Goal: Information Seeking & Learning: Learn about a topic

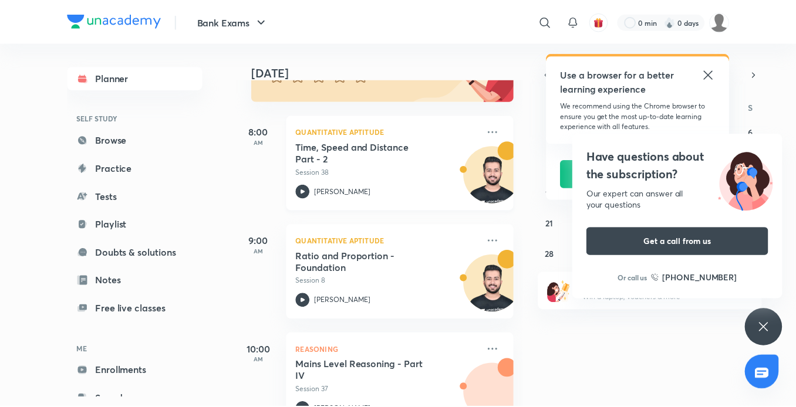
scroll to position [176, 0]
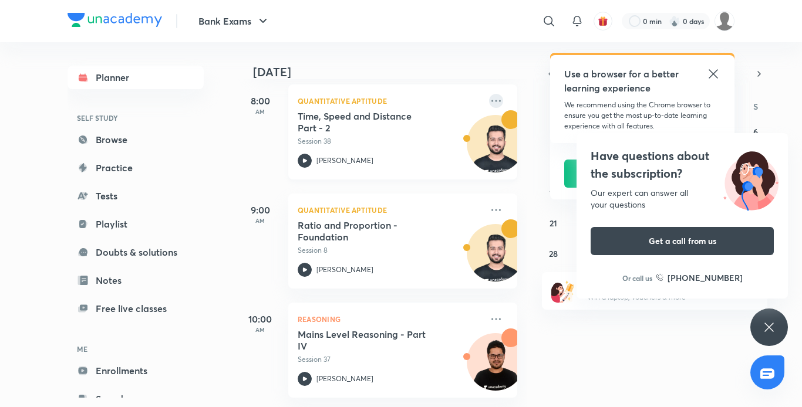
click at [491, 100] on icon at bounding box center [495, 101] width 9 height 2
drag, startPoint x: 772, startPoint y: 321, endPoint x: 750, endPoint y: 311, distance: 24.4
click at [771, 321] on icon at bounding box center [769, 328] width 14 height 14
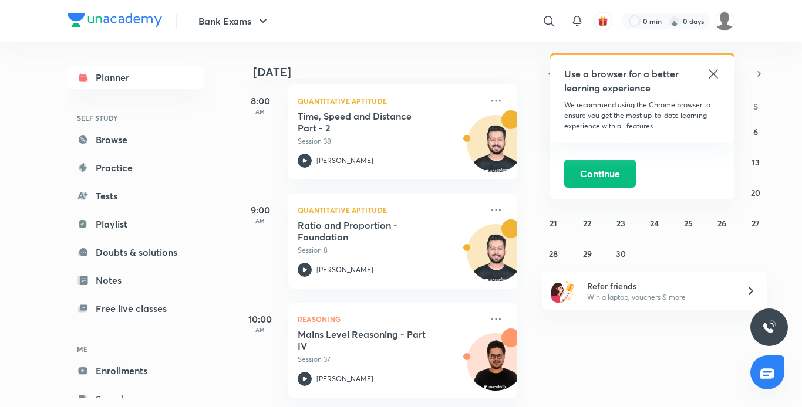
click at [710, 75] on icon at bounding box center [713, 74] width 14 height 14
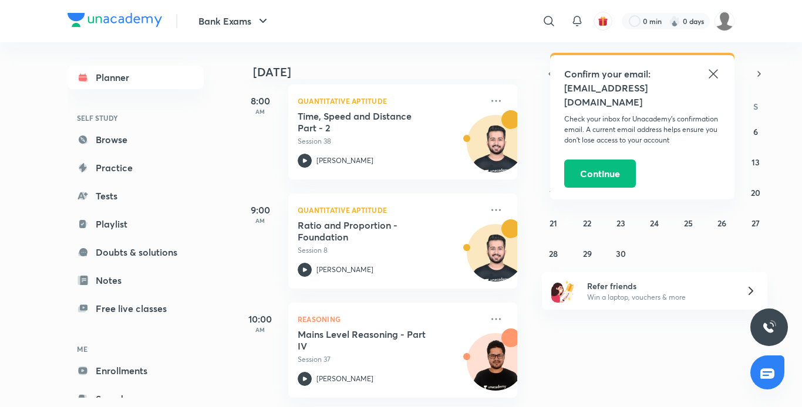
click at [710, 75] on icon at bounding box center [713, 74] width 14 height 14
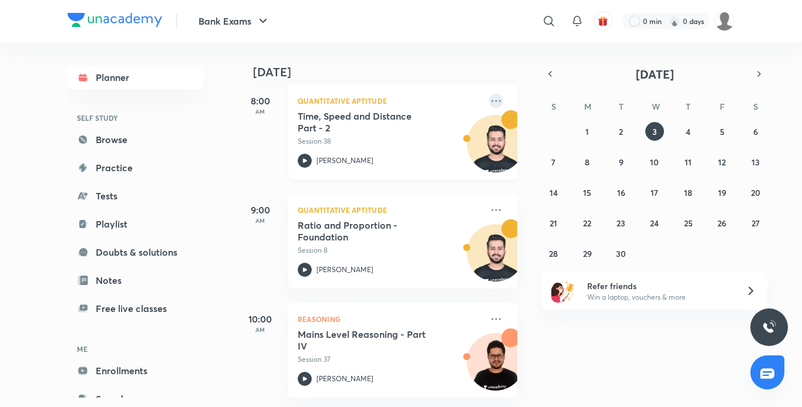
click at [489, 99] on icon at bounding box center [496, 101] width 14 height 14
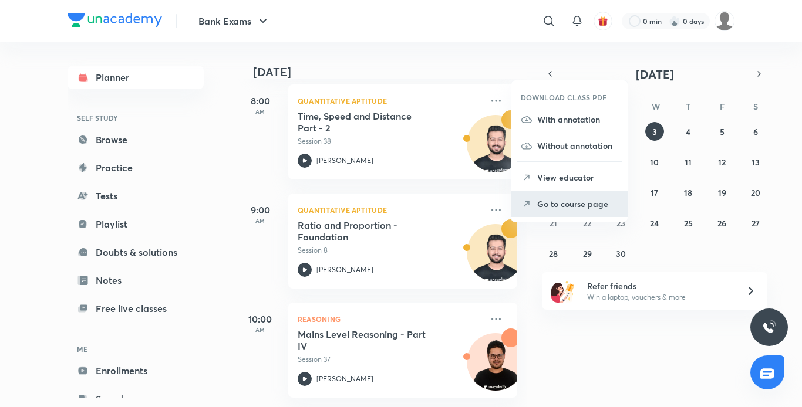
click at [554, 200] on p "Go to course page" at bounding box center [577, 204] width 81 height 12
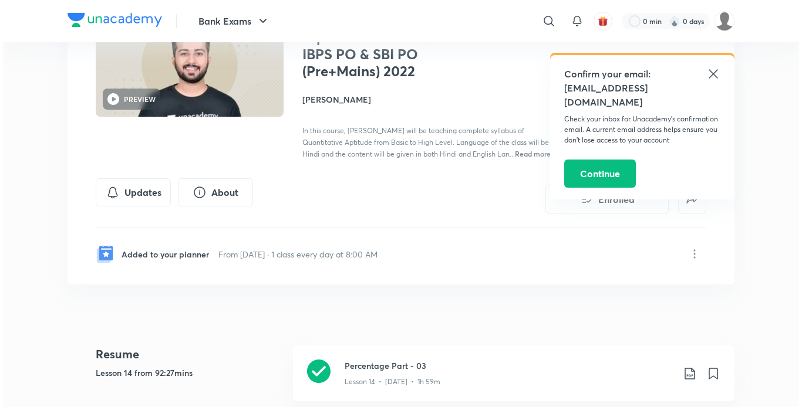
scroll to position [117, 0]
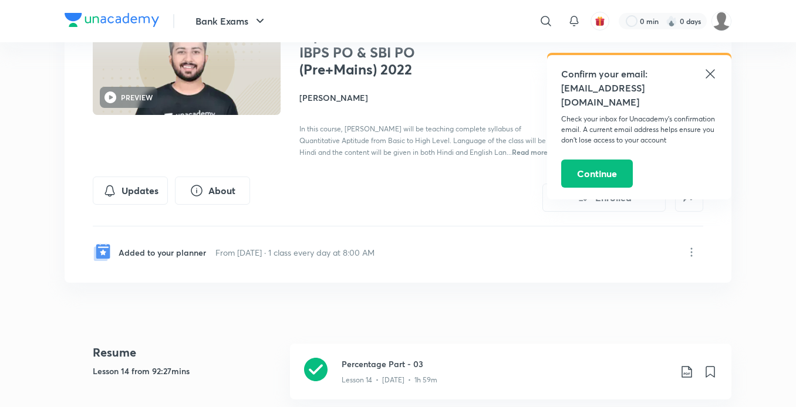
click at [712, 72] on icon at bounding box center [710, 73] width 9 height 9
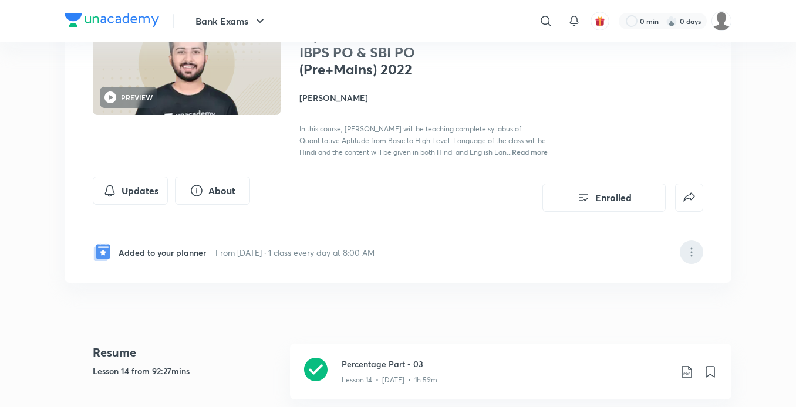
click at [690, 254] on icon at bounding box center [692, 252] width 14 height 14
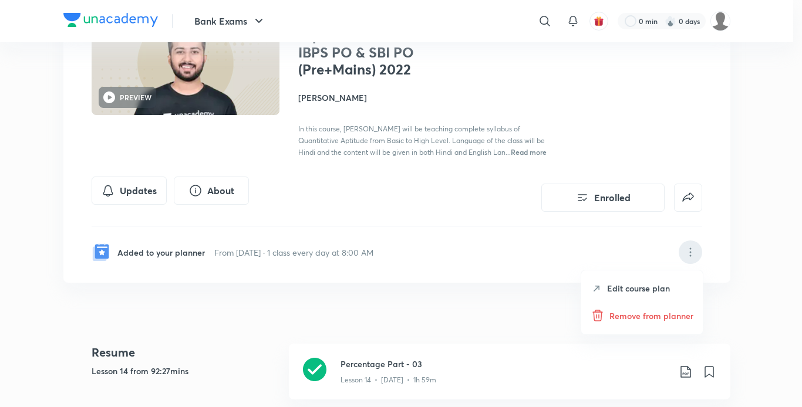
click at [642, 289] on p "Edit course plan" at bounding box center [638, 288] width 63 height 12
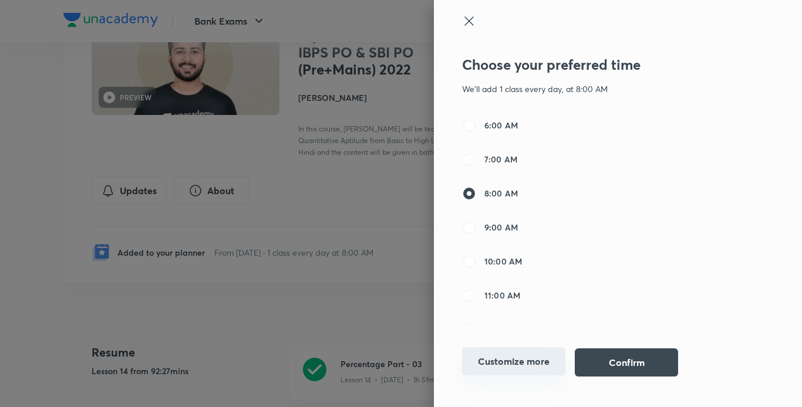
click at [517, 366] on button "Customize more" at bounding box center [513, 362] width 103 height 28
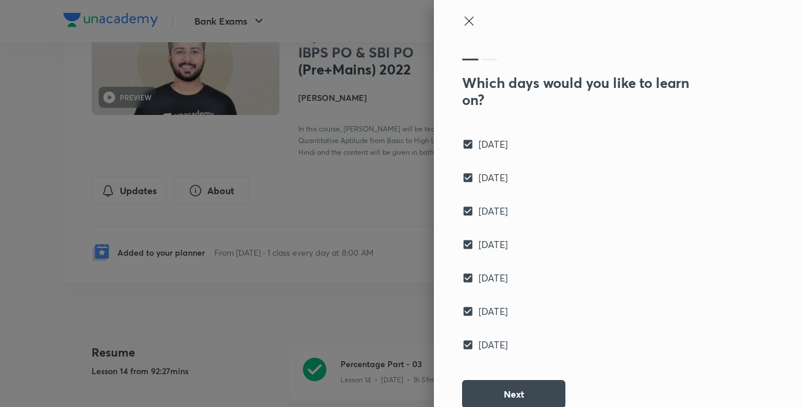
scroll to position [15, 0]
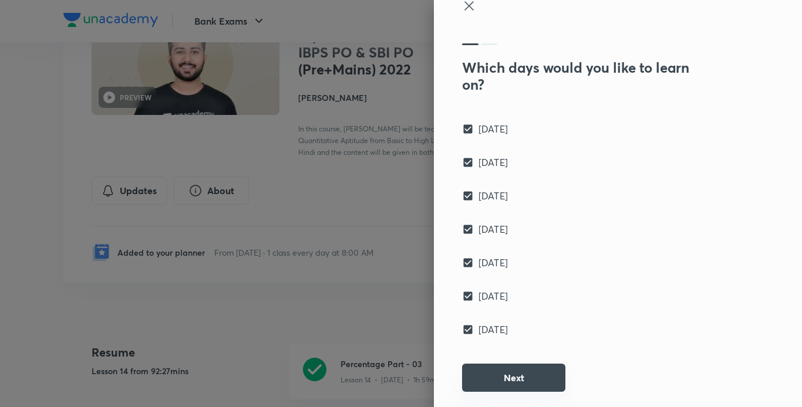
click at [509, 381] on button "Next" at bounding box center [513, 378] width 103 height 28
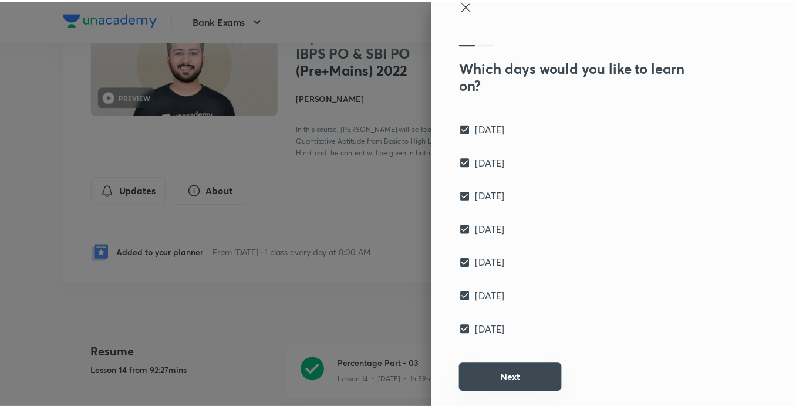
scroll to position [0, 0]
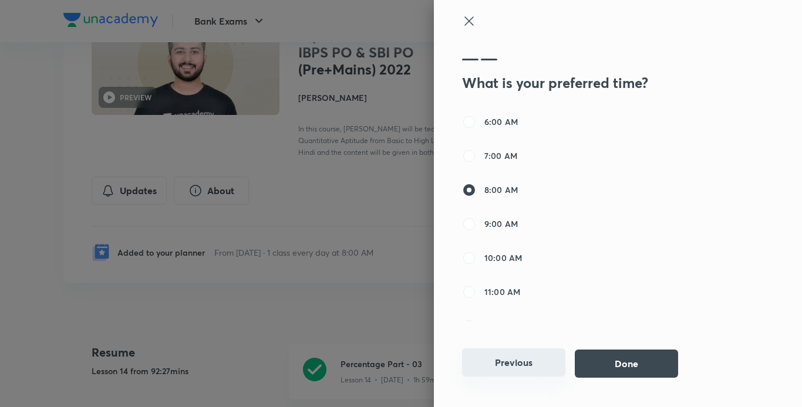
click at [510, 360] on button "Previous" at bounding box center [513, 363] width 103 height 28
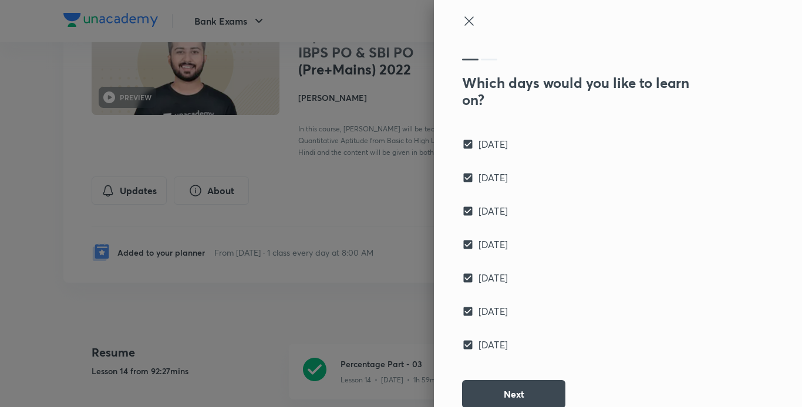
click at [462, 18] on icon at bounding box center [469, 21] width 14 height 14
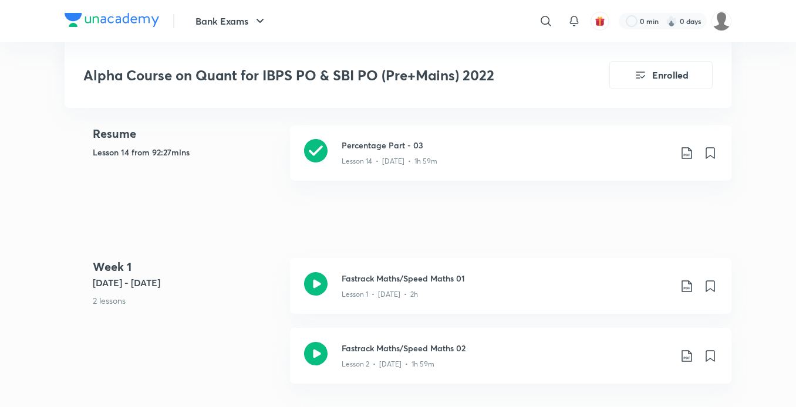
scroll to position [352, 0]
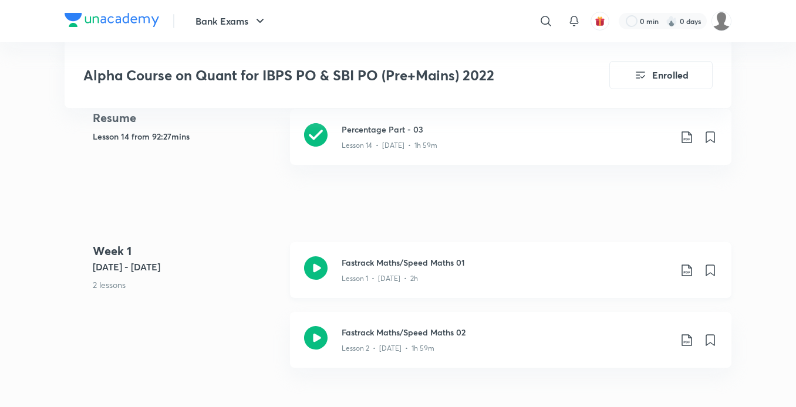
click at [514, 266] on h3 "Fastrack Maths/Speed Maths 01" at bounding box center [506, 263] width 329 height 12
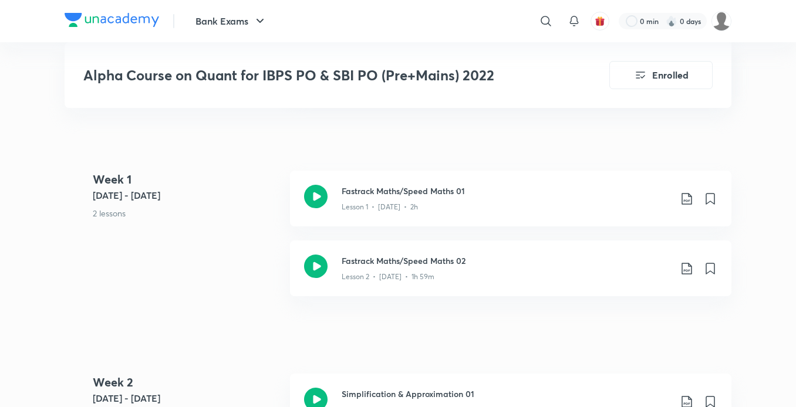
scroll to position [470, 0]
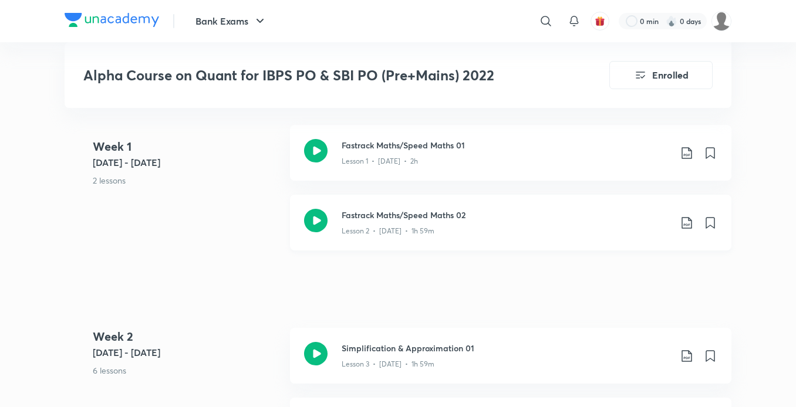
click at [436, 218] on h3 "Fastrack Maths/Speed Maths 02" at bounding box center [506, 215] width 329 height 12
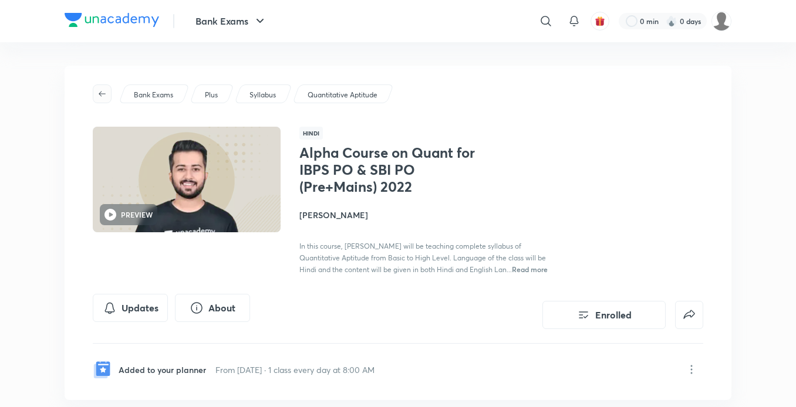
click at [106, 86] on button "button" at bounding box center [102, 94] width 19 height 19
click at [103, 95] on icon "button" at bounding box center [101, 93] width 9 height 9
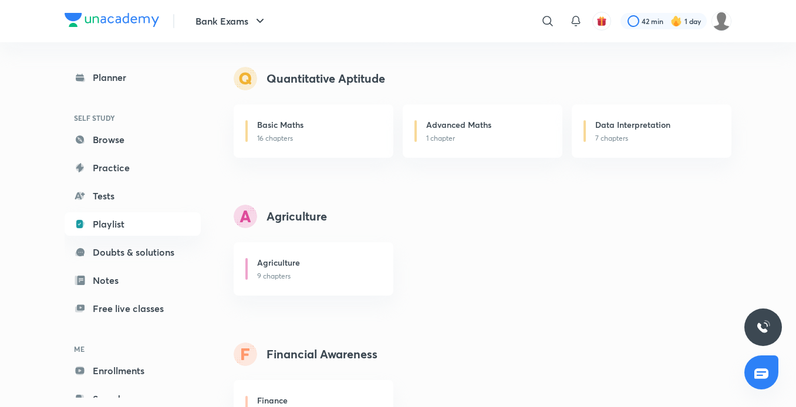
scroll to position [702, 0]
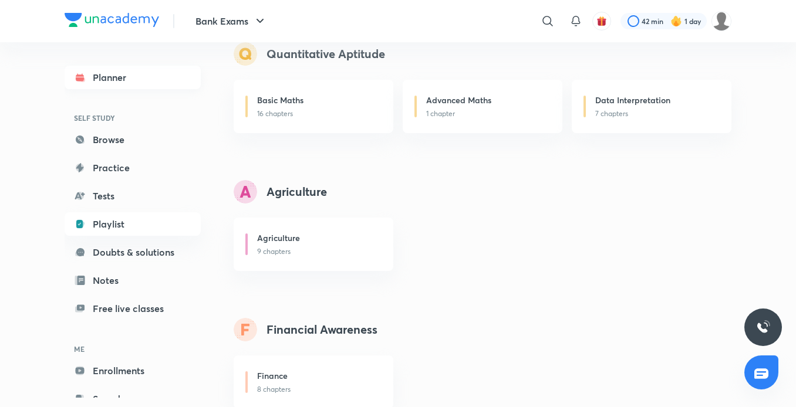
click at [104, 69] on link "Planner" at bounding box center [133, 77] width 136 height 23
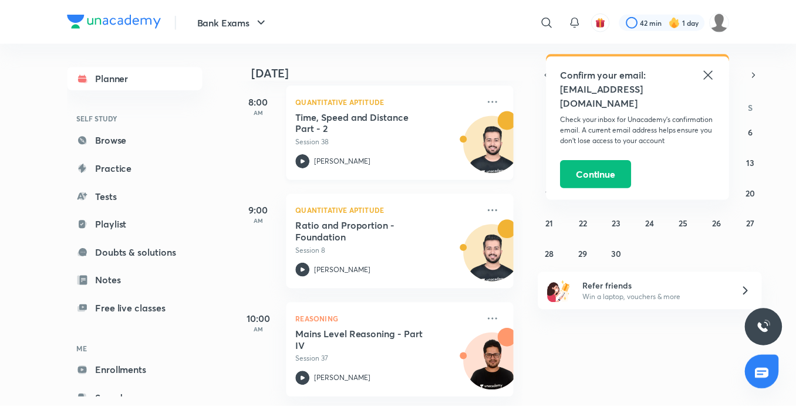
scroll to position [180, 0]
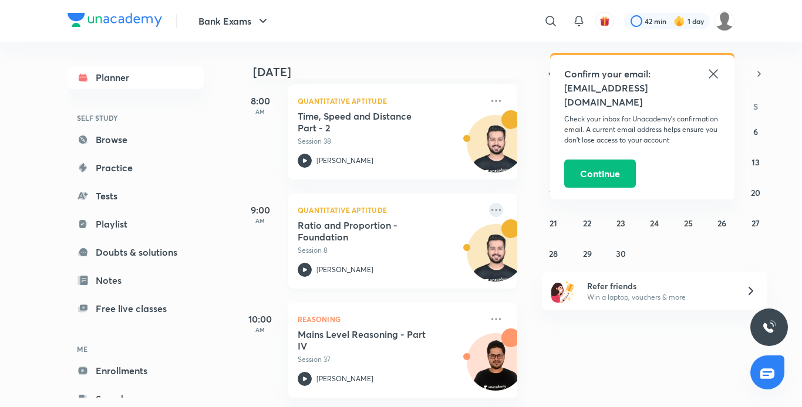
click at [490, 203] on icon at bounding box center [496, 210] width 14 height 14
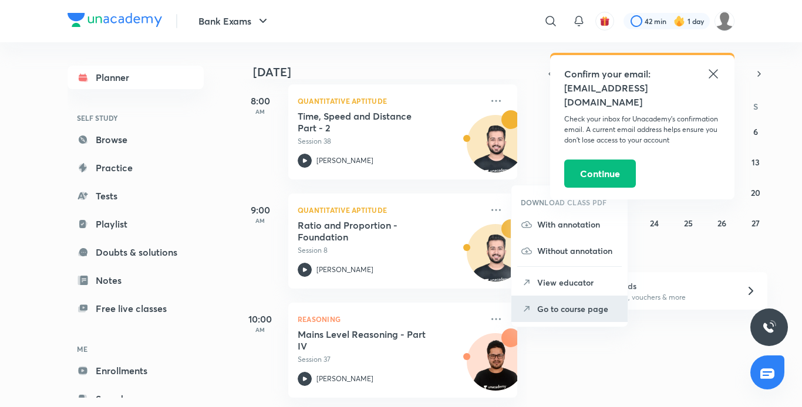
click at [569, 313] on p "Go to course page" at bounding box center [577, 309] width 81 height 12
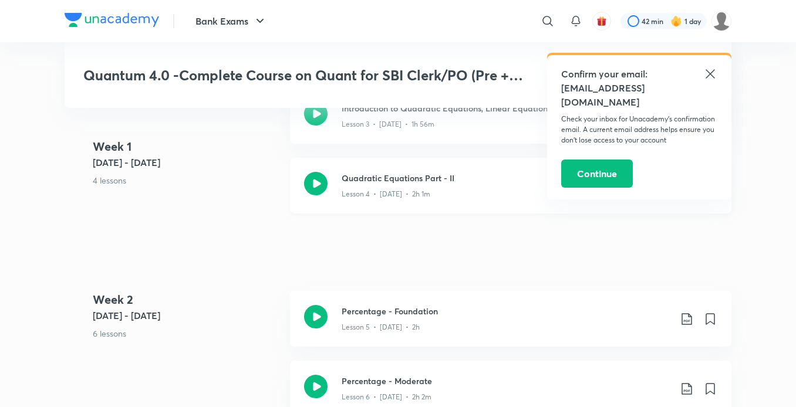
scroll to position [528, 0]
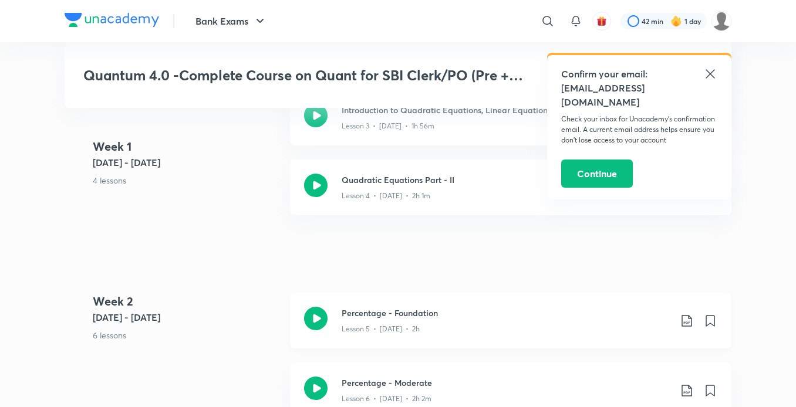
click at [402, 312] on h3 "Percentage - Foundation" at bounding box center [506, 313] width 329 height 12
